Goal: Task Accomplishment & Management: Manage account settings

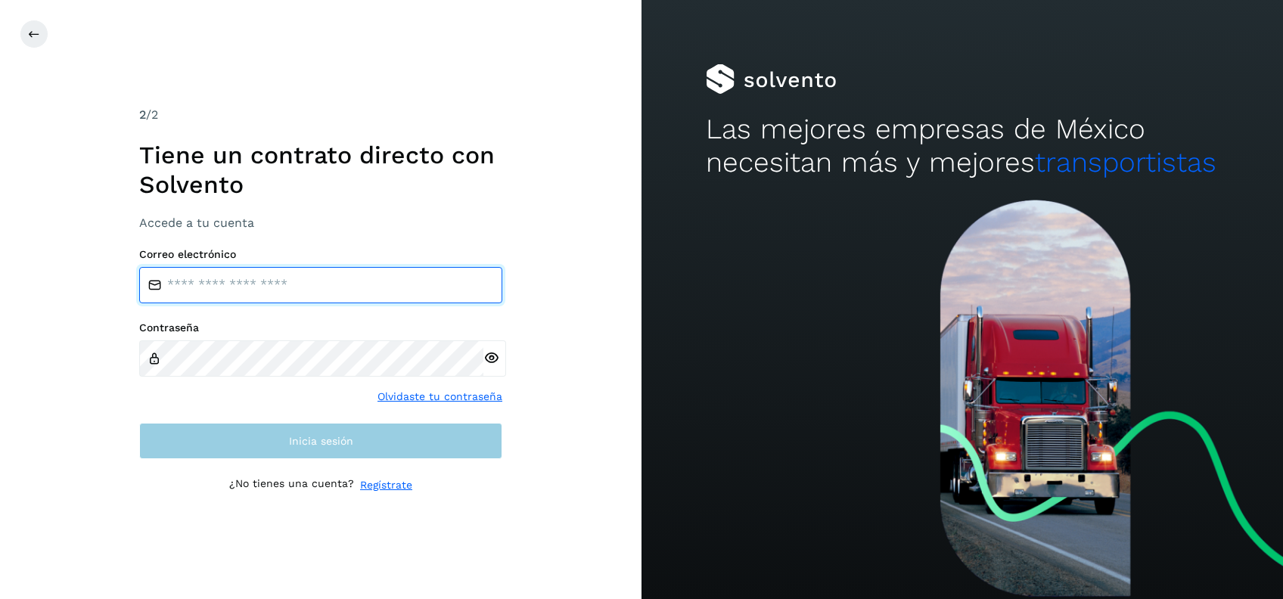
type input "**********"
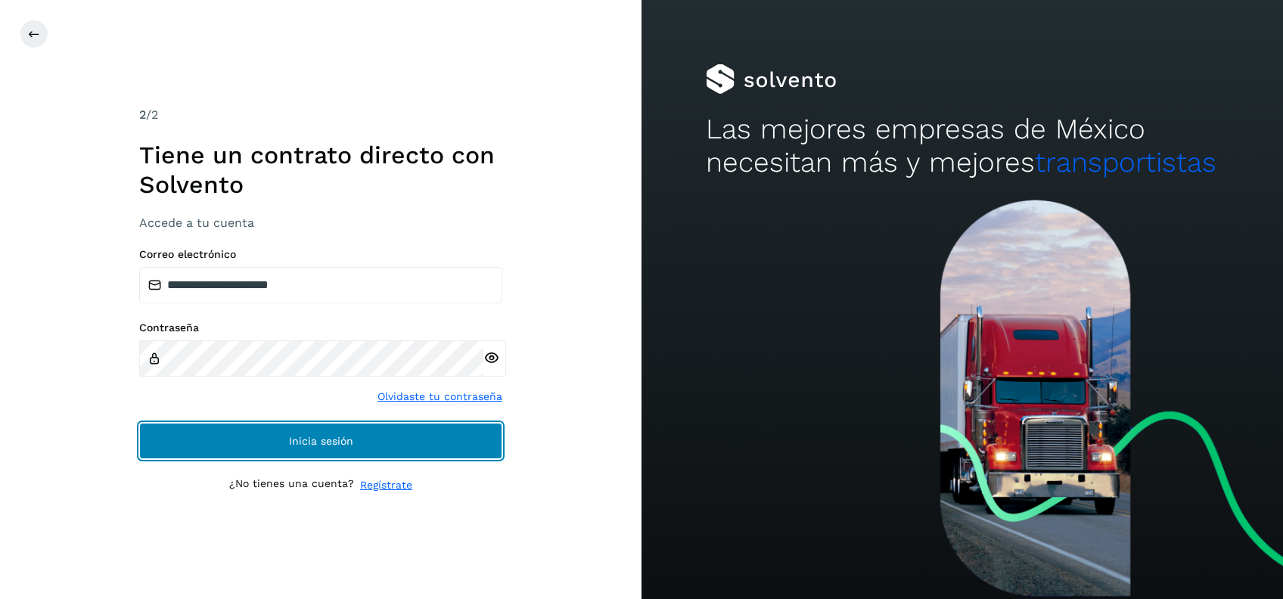
click at [484, 425] on button "Inicia sesión" at bounding box center [320, 441] width 363 height 36
